Goal: Information Seeking & Learning: Check status

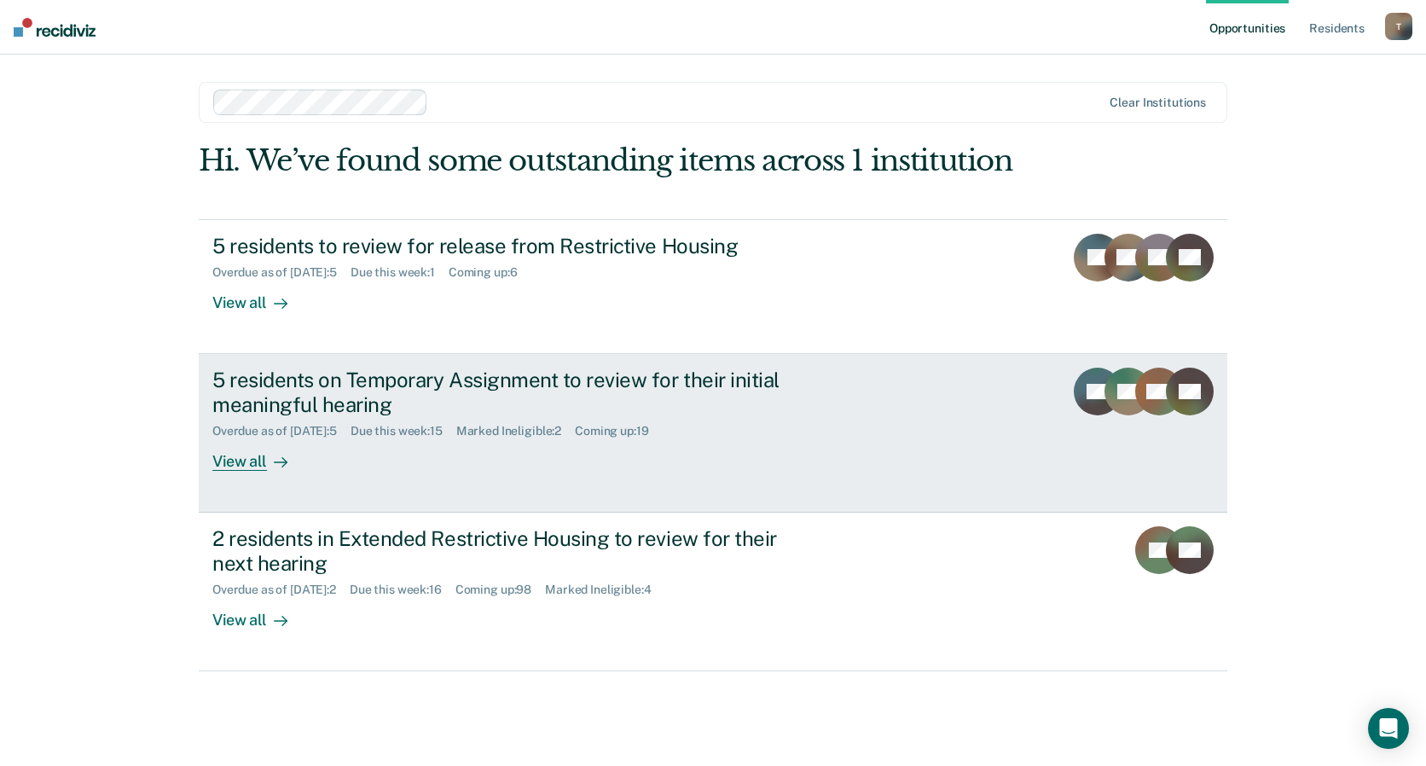
click at [251, 460] on div "View all" at bounding box center [260, 454] width 96 height 33
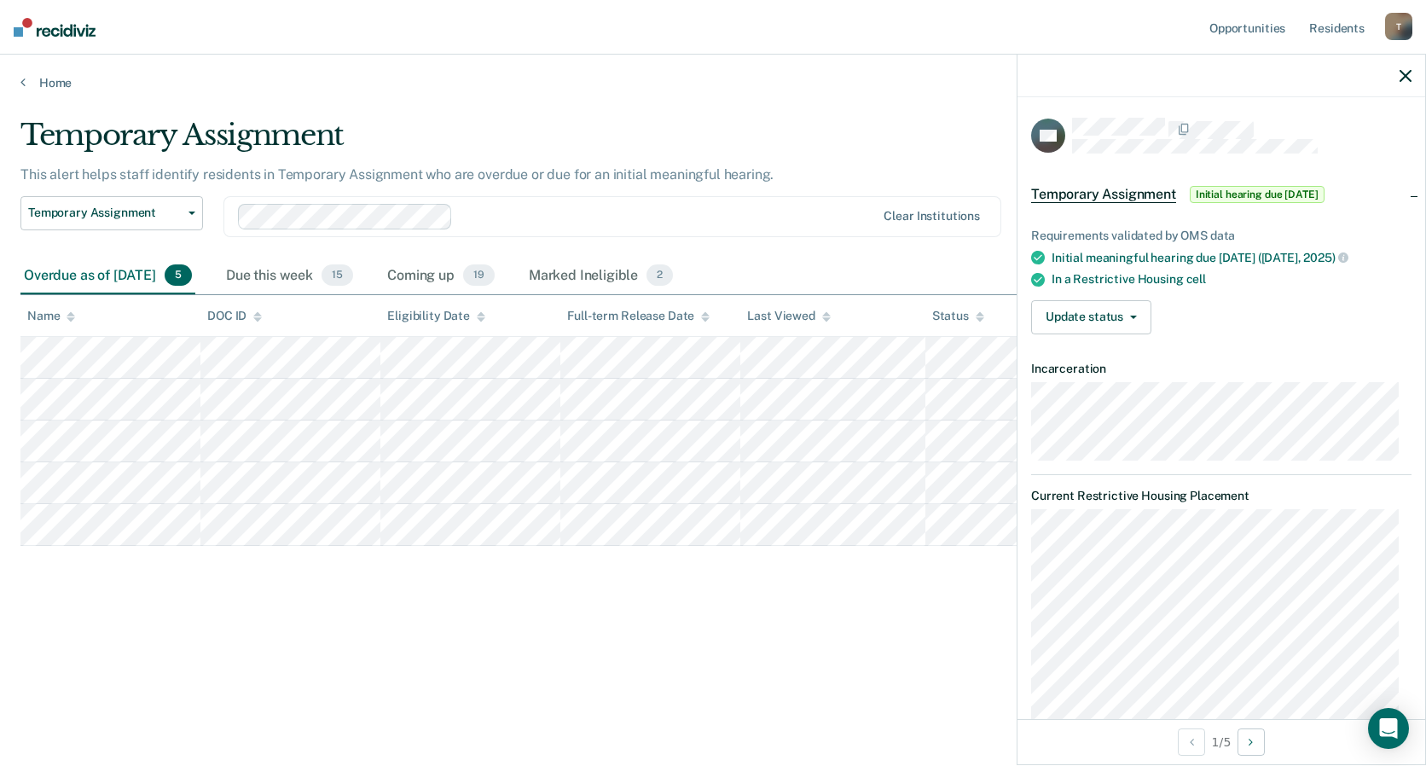
click at [1403, 73] on icon "button" at bounding box center [1406, 76] width 12 height 12
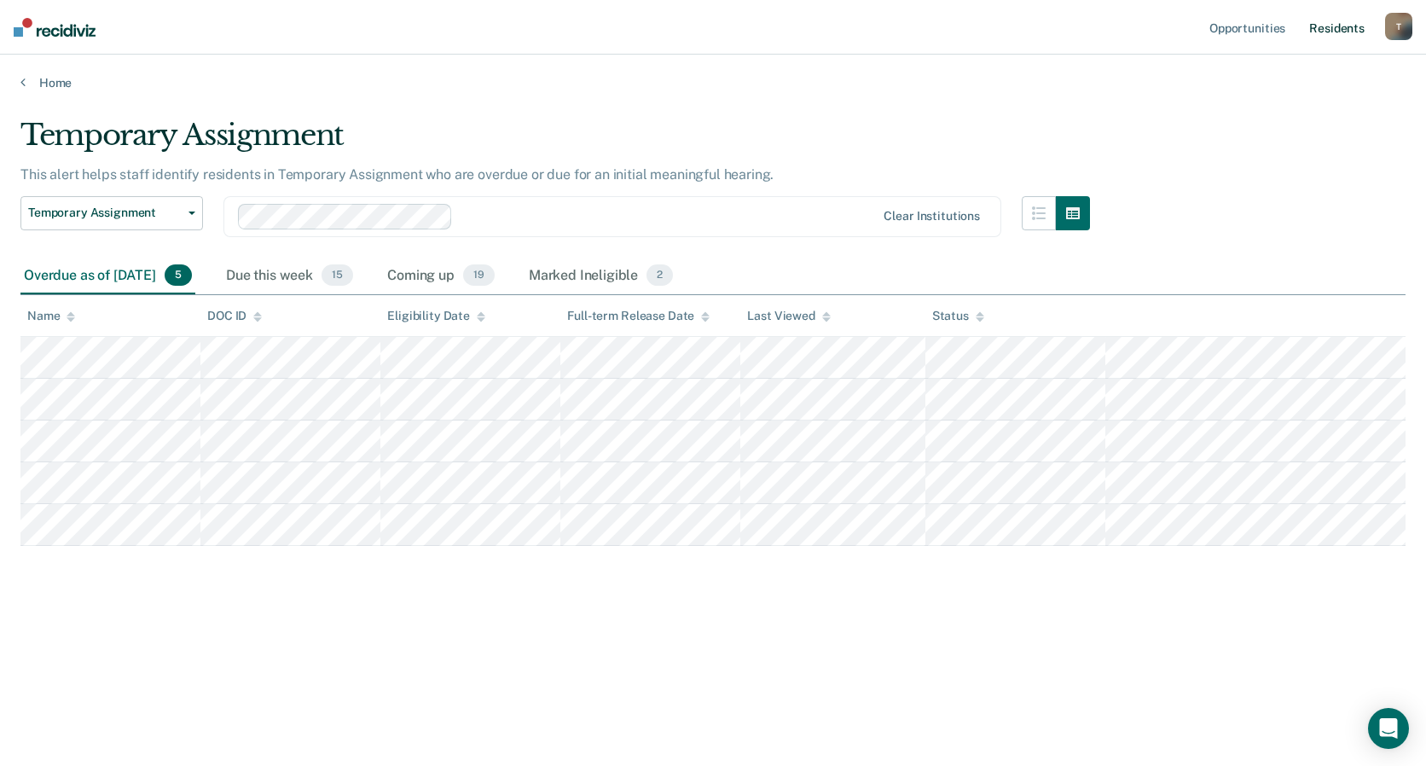
click at [1321, 28] on link "Resident s" at bounding box center [1337, 27] width 62 height 55
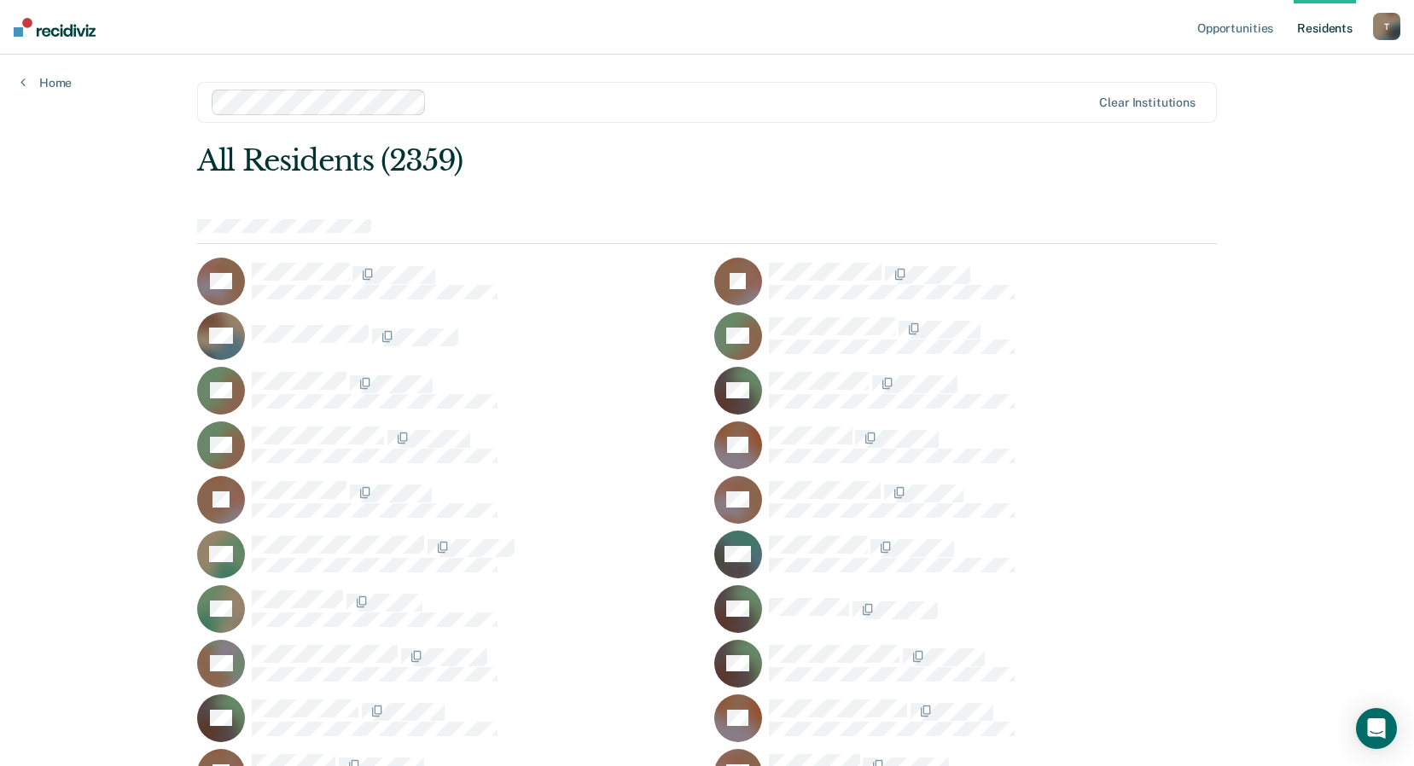
click at [1241, 27] on div "Opportunities Resident s [PERSON_NAME][EMAIL_ADDRESS][PERSON_NAME][DOMAIN_NAME]…" at bounding box center [707, 383] width 1414 height 766
click at [212, 381] on div "Opportunities Resident s [PERSON_NAME][EMAIL_ADDRESS][PERSON_NAME][DOMAIN_NAME]…" at bounding box center [707, 383] width 1414 height 766
click at [291, 384] on div "Opportunities Resident s [PERSON_NAME][EMAIL_ADDRESS][PERSON_NAME][DOMAIN_NAME]…" at bounding box center [707, 383] width 1414 height 766
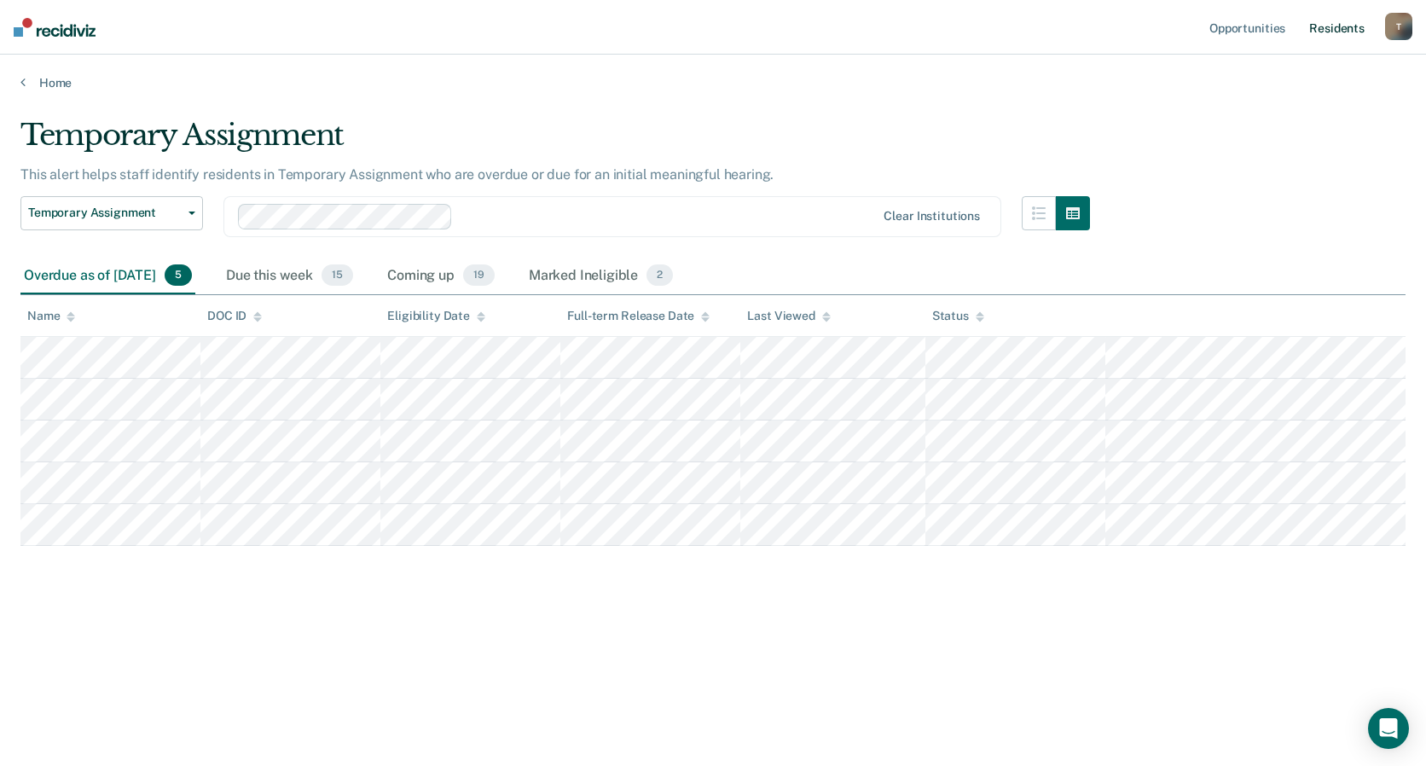
click at [1345, 25] on link "Resident s" at bounding box center [1337, 27] width 62 height 55
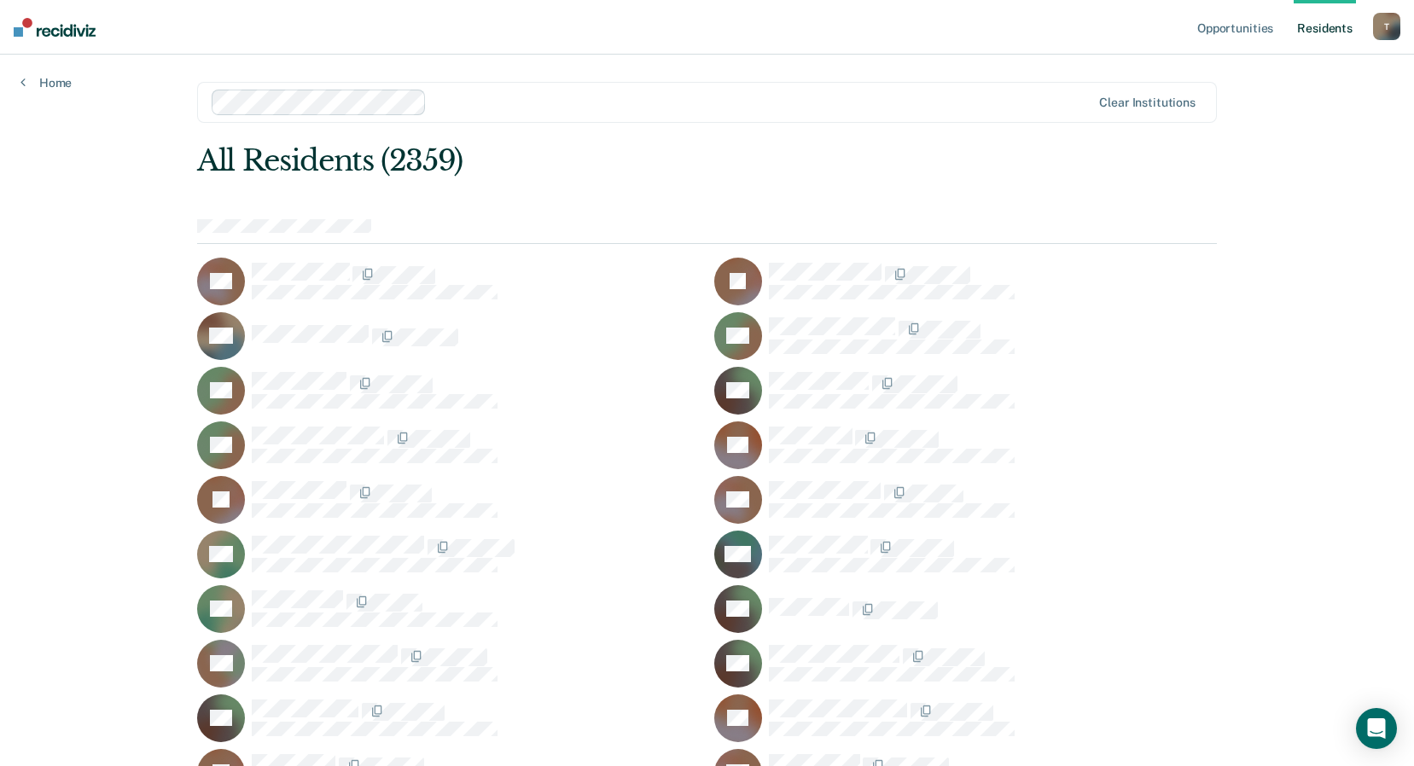
click at [283, 579] on div "Opportunities Resident s [PERSON_NAME][EMAIL_ADDRESS][PERSON_NAME][DOMAIN_NAME]…" at bounding box center [707, 383] width 1414 height 766
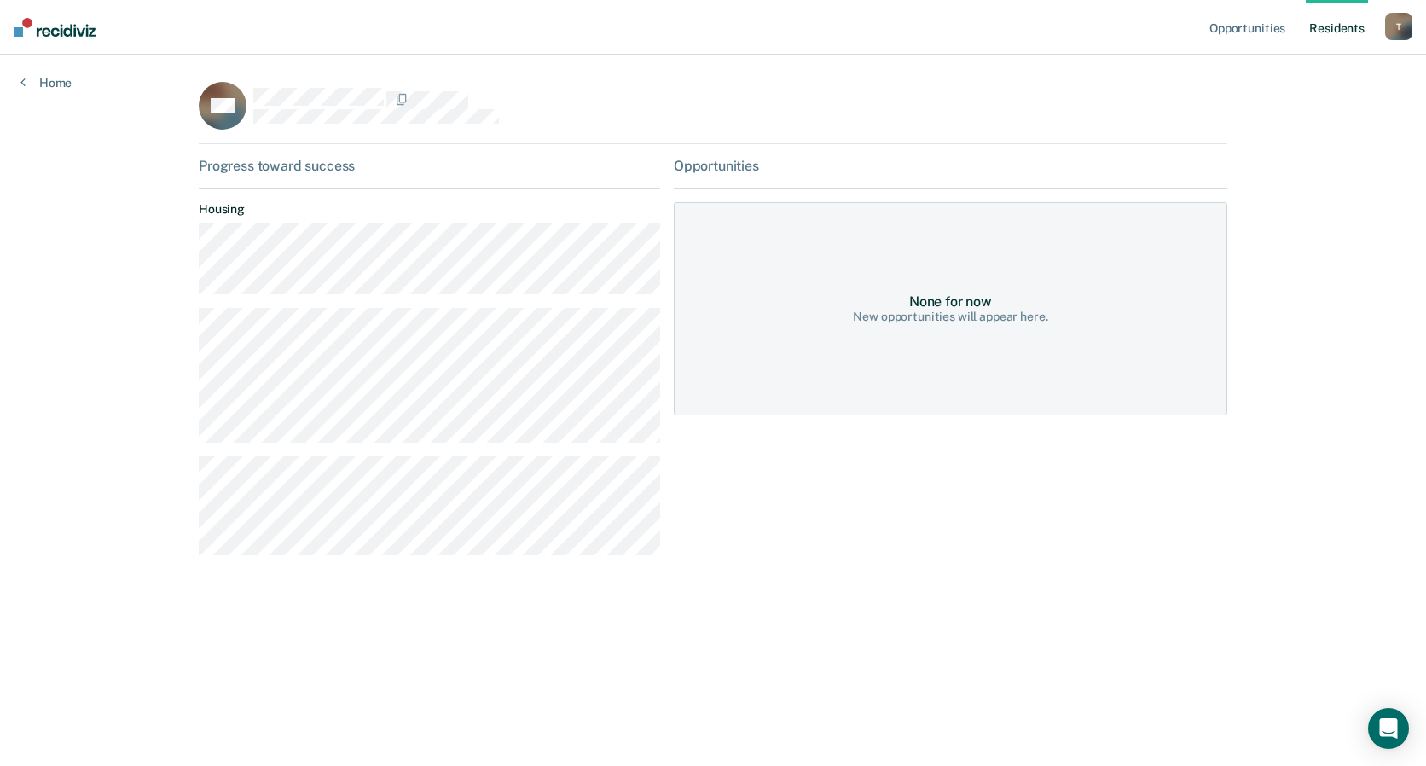
click at [42, 29] on img at bounding box center [55, 27] width 82 height 19
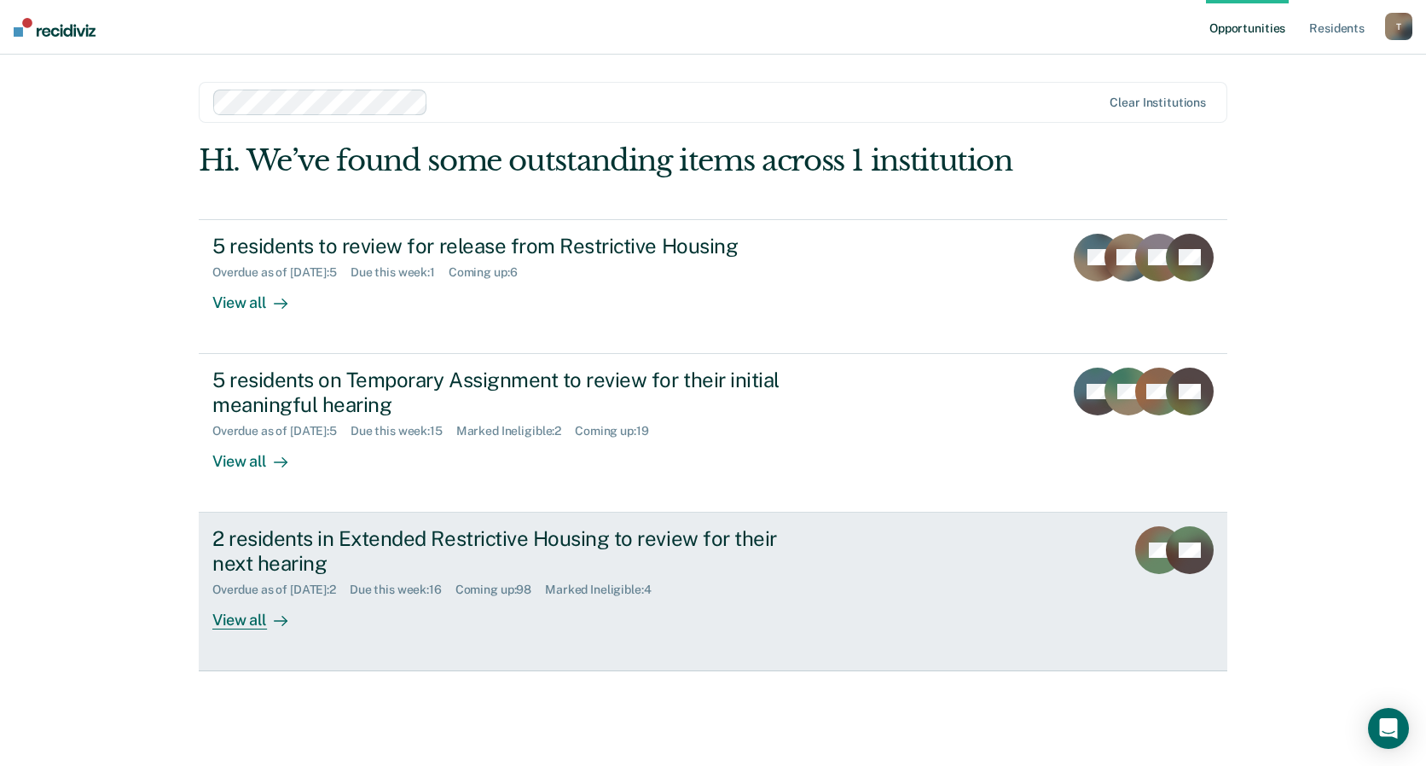
click at [282, 541] on div "2 residents in Extended Restrictive Housing to review for their next hearing" at bounding box center [511, 550] width 599 height 49
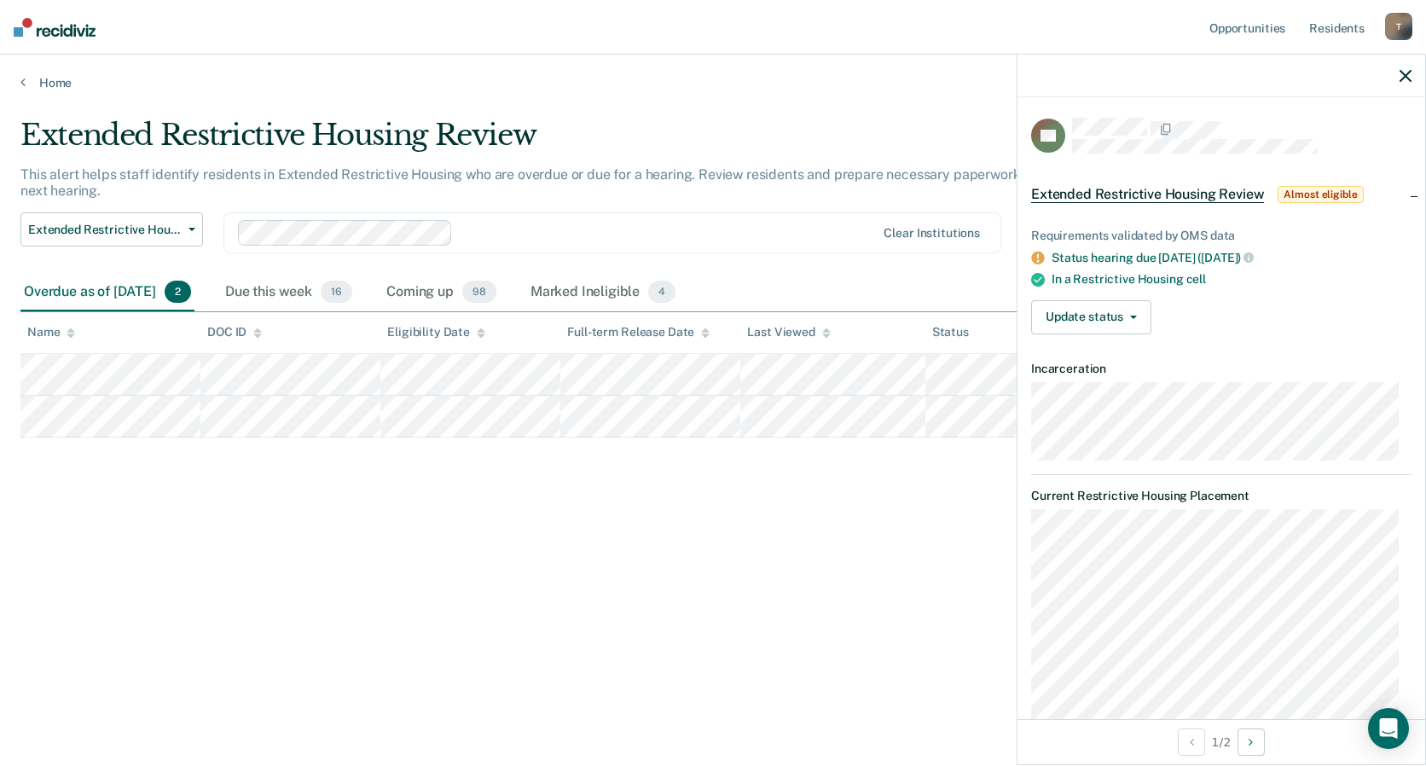
click at [432, 532] on div "Extended Restrictive Housing Review This alert helps staff identify residents i…" at bounding box center [713, 378] width 1386 height 520
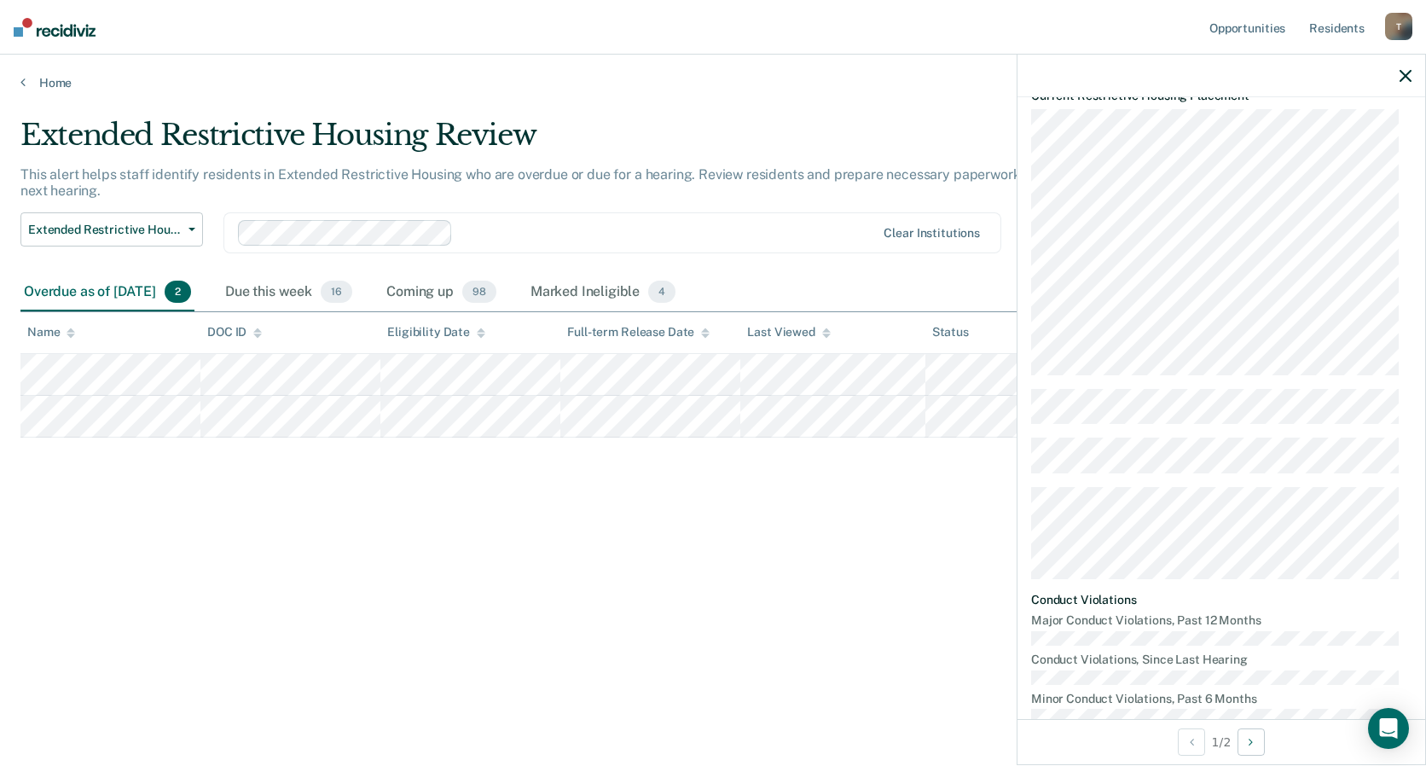
scroll to position [315, 0]
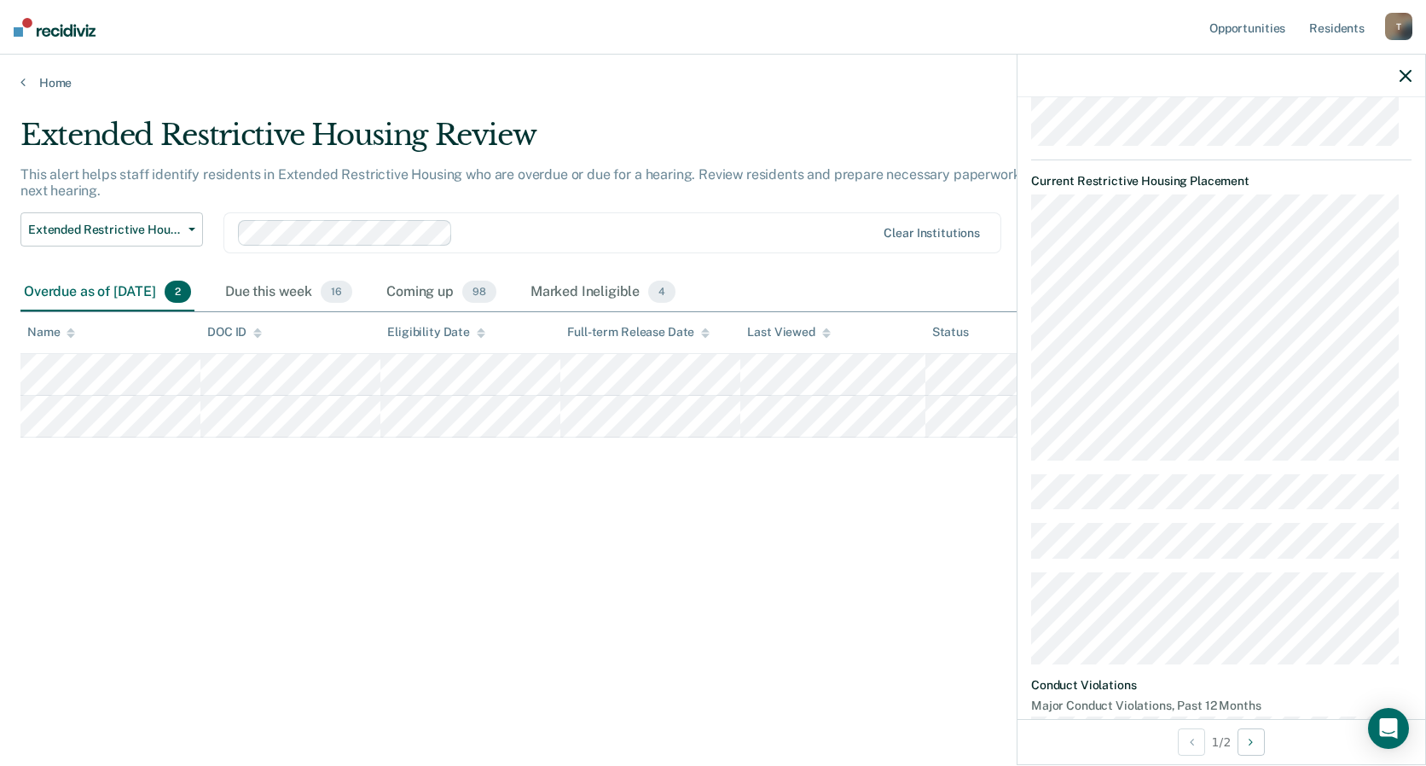
click at [38, 25] on img at bounding box center [55, 27] width 82 height 19
